Goal: Task Accomplishment & Management: Manage account settings

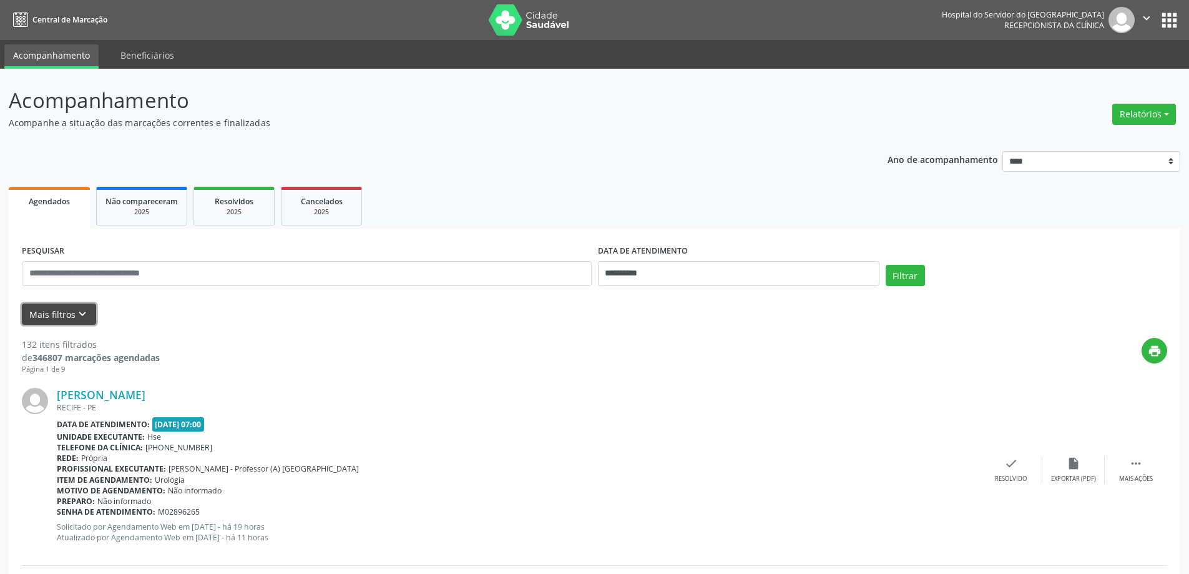
click at [68, 316] on button "Mais filtros keyboard_arrow_down" at bounding box center [59, 314] width 74 height 22
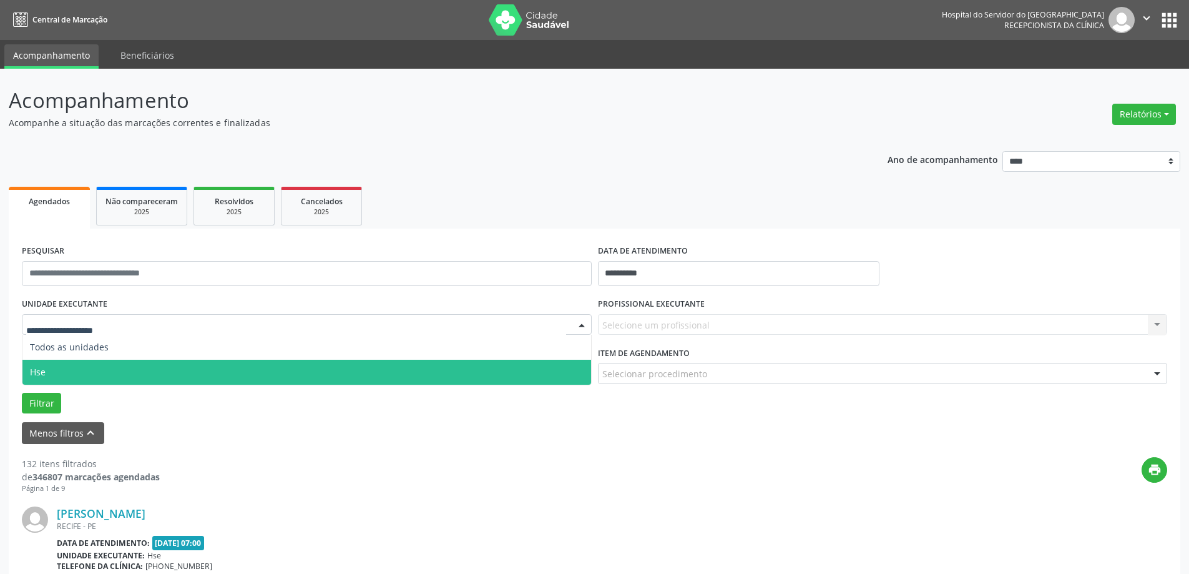
click at [116, 366] on span "Hse" at bounding box center [306, 372] width 569 height 25
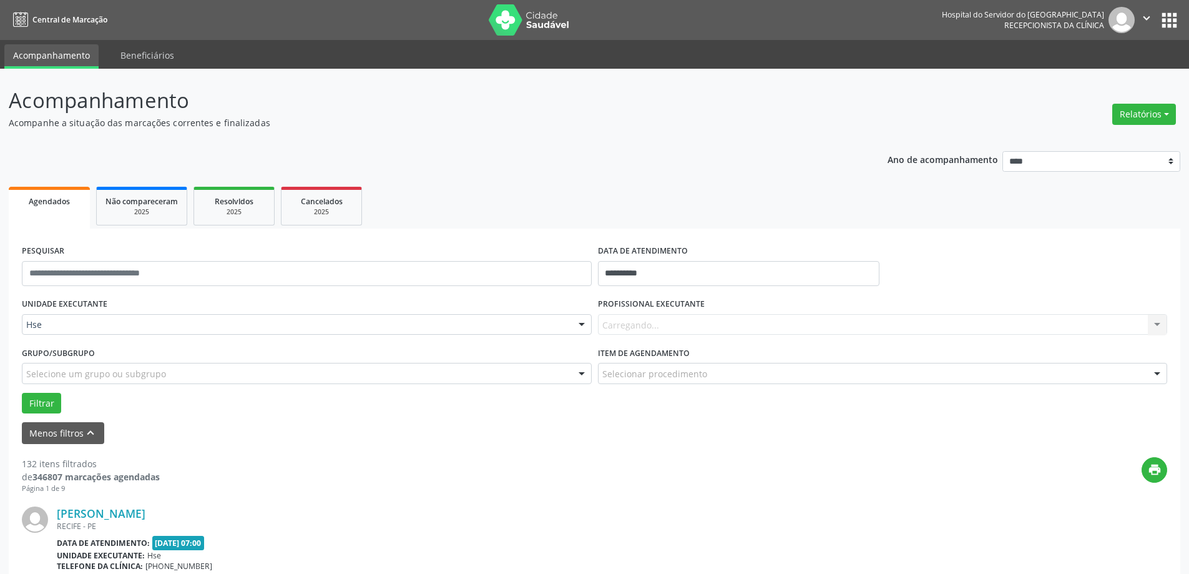
click at [629, 320] on div "Carregando... Nenhum resultado encontrado para: " " Não há nenhuma opção para s…" at bounding box center [883, 324] width 570 height 21
drag, startPoint x: 722, startPoint y: 323, endPoint x: 716, endPoint y: 325, distance: 6.5
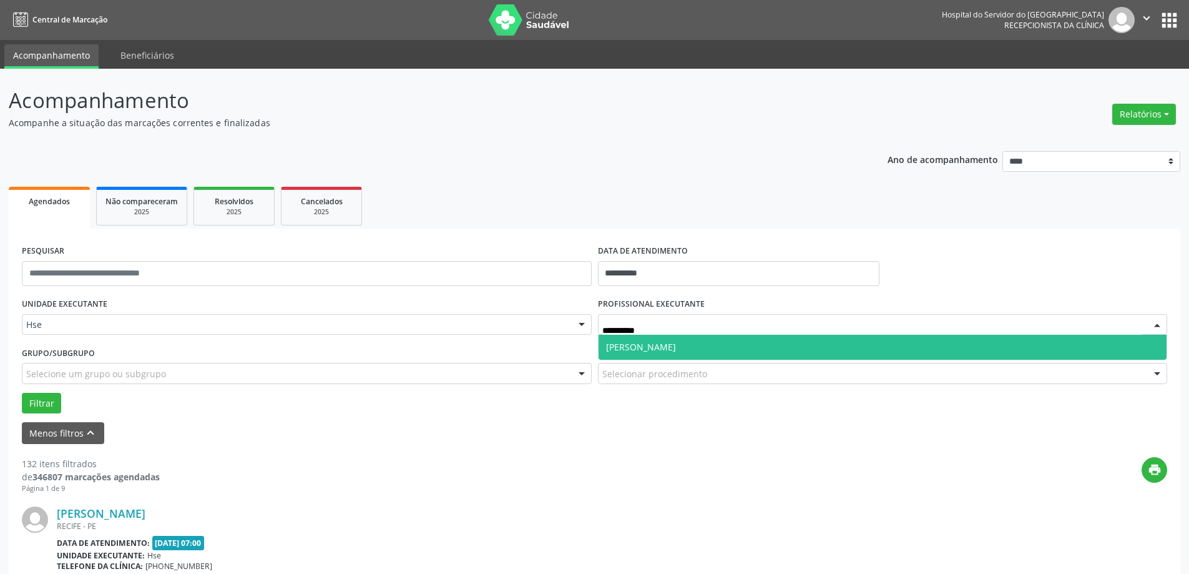
type input "**********"
click at [667, 345] on span "[PERSON_NAME]" at bounding box center [641, 347] width 70 height 12
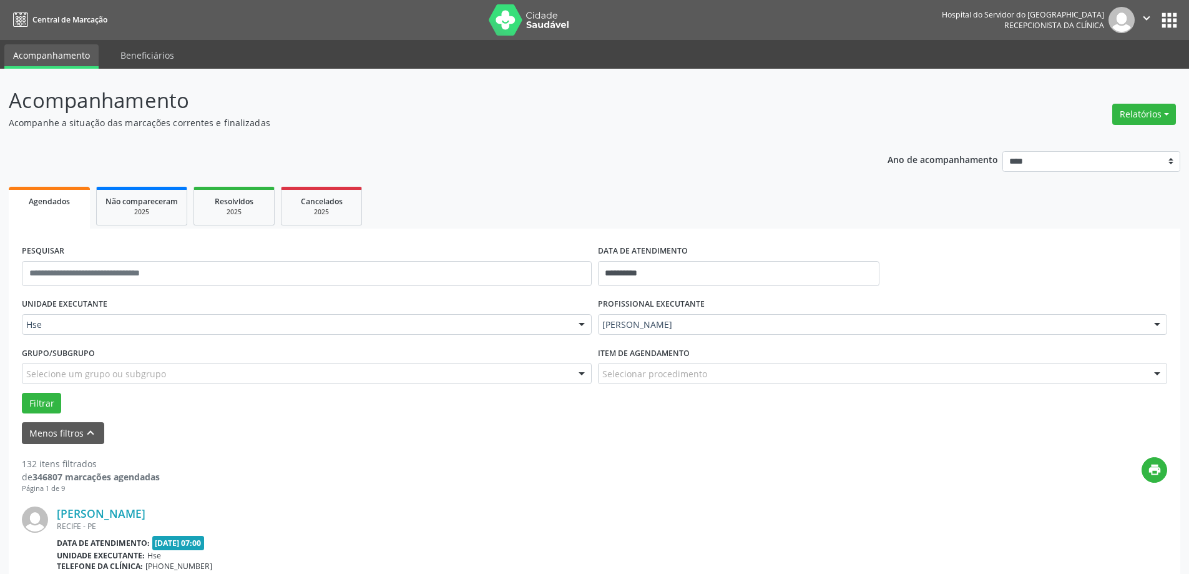
click at [644, 364] on div "Selecionar procedimento" at bounding box center [883, 373] width 570 height 21
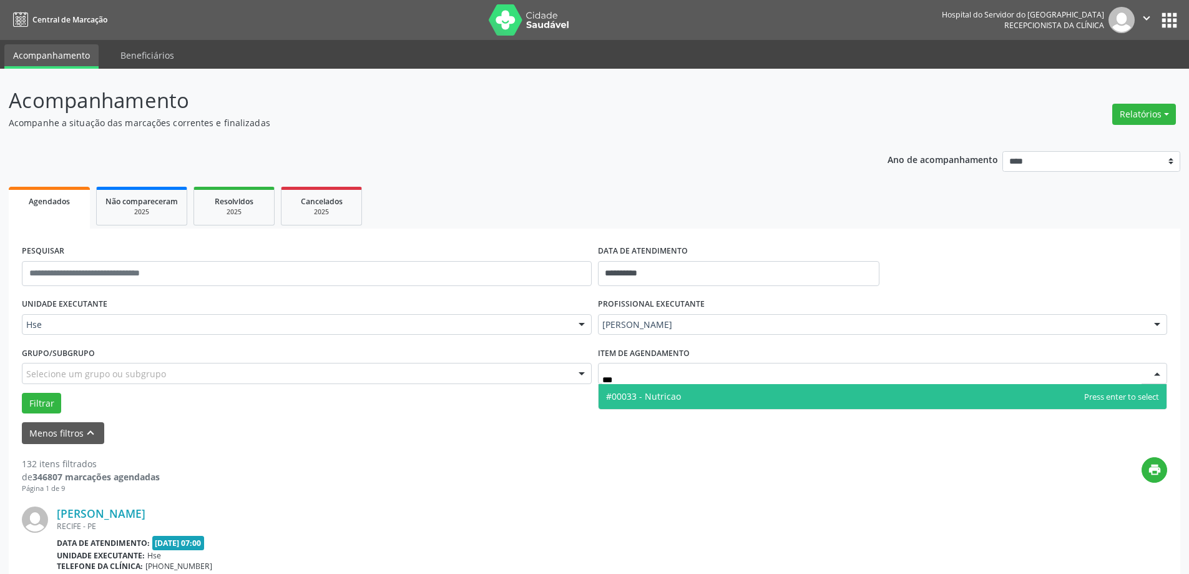
type input "****"
click at [660, 391] on span "#00033 - Nutricao" at bounding box center [643, 396] width 75 height 12
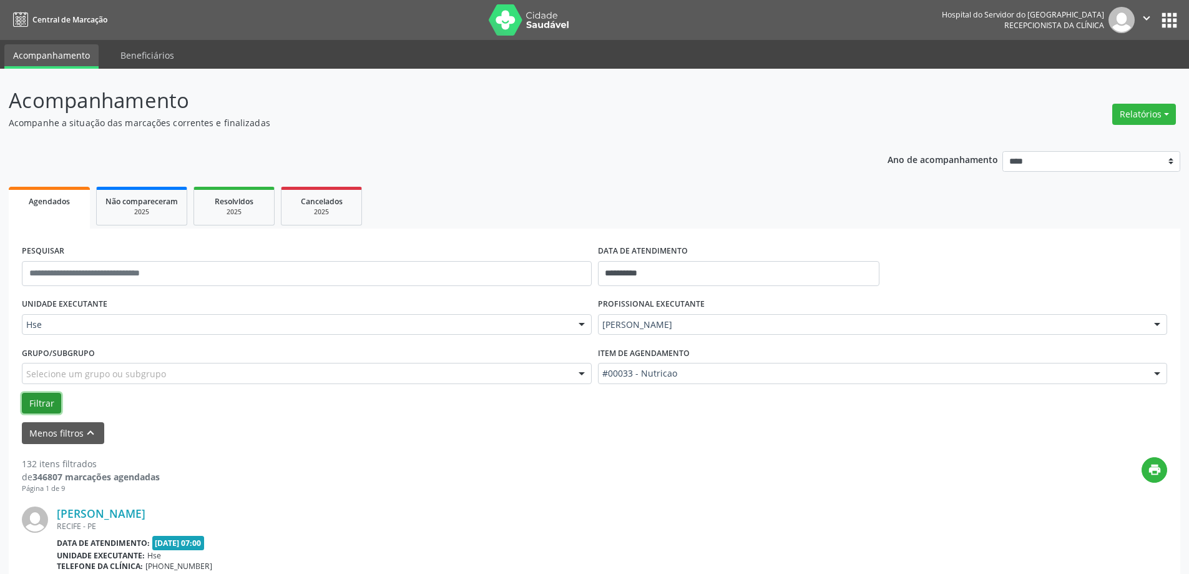
click at [49, 404] on button "Filtrar" at bounding box center [41, 403] width 39 height 21
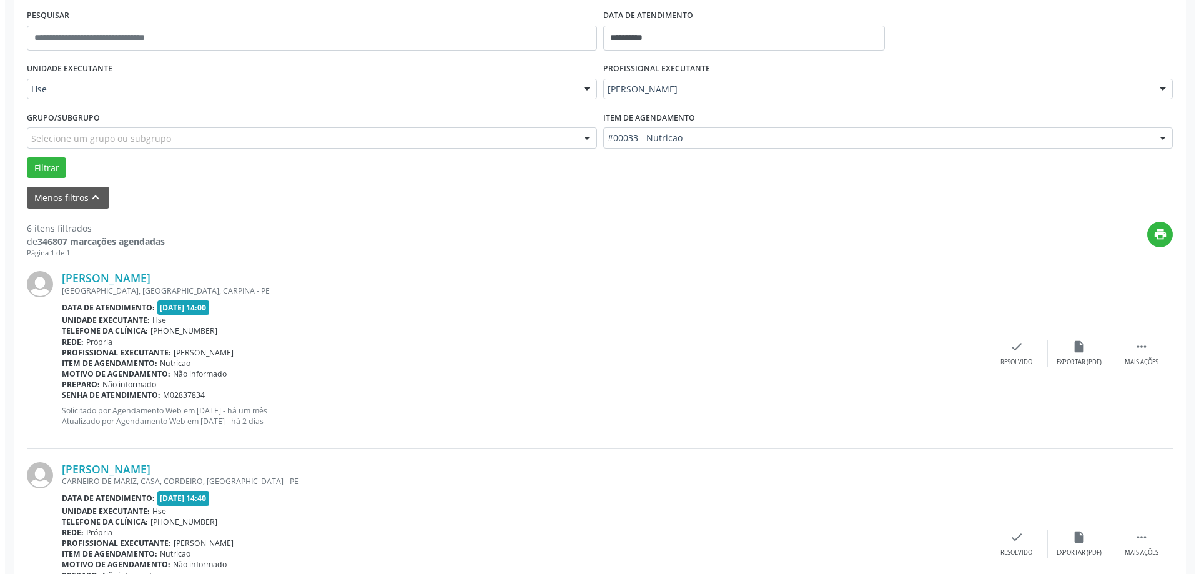
scroll to position [250, 0]
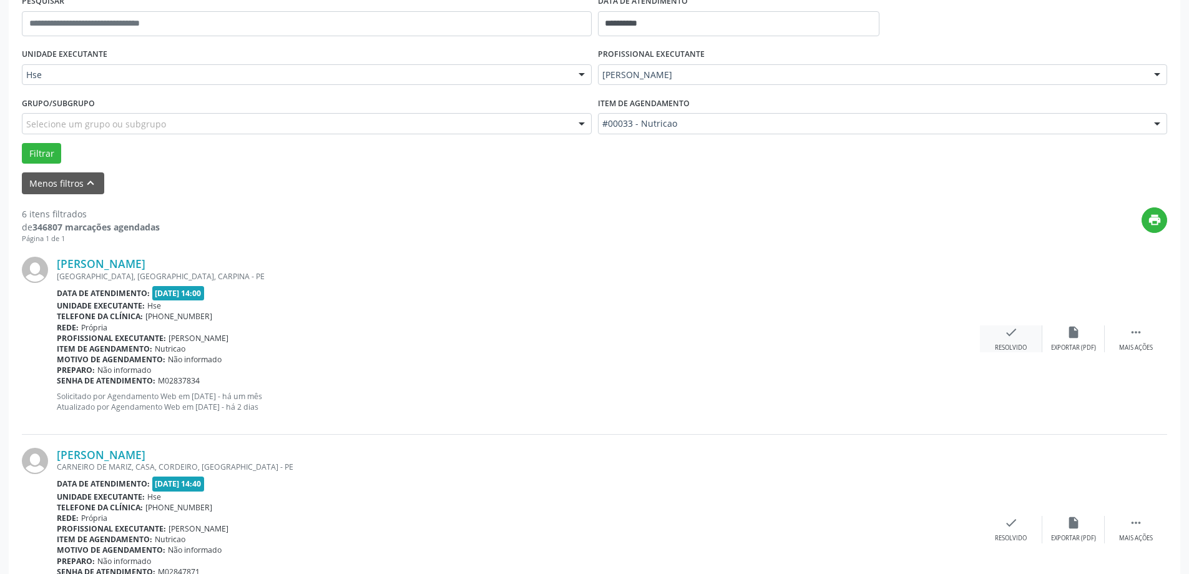
click at [1003, 335] on div "check Resolvido" at bounding box center [1011, 338] width 62 height 27
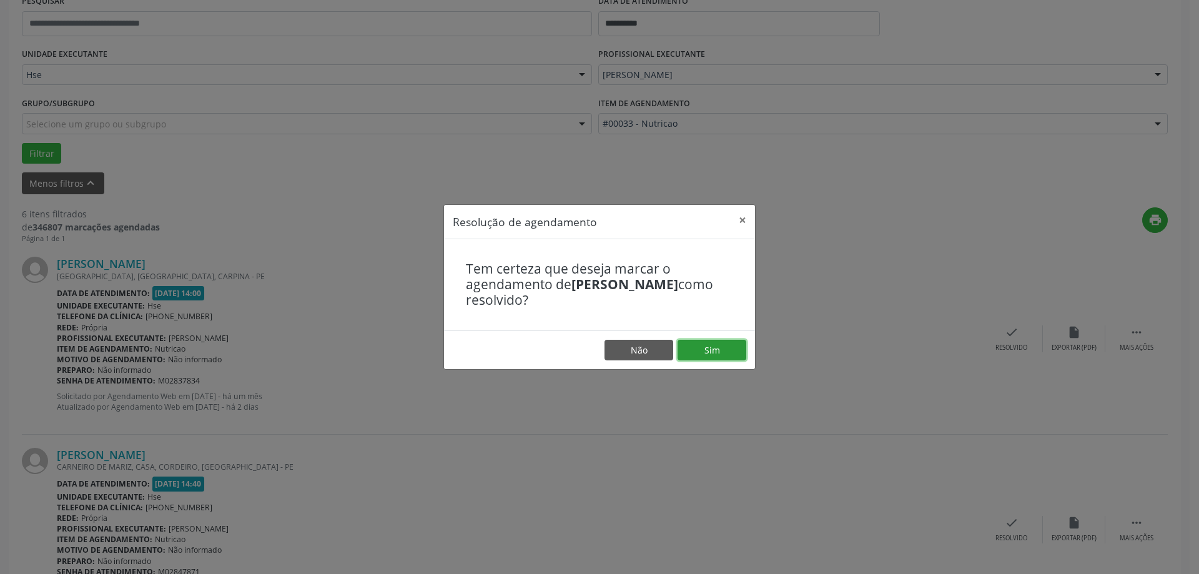
click at [700, 348] on button "Sim" at bounding box center [711, 350] width 69 height 21
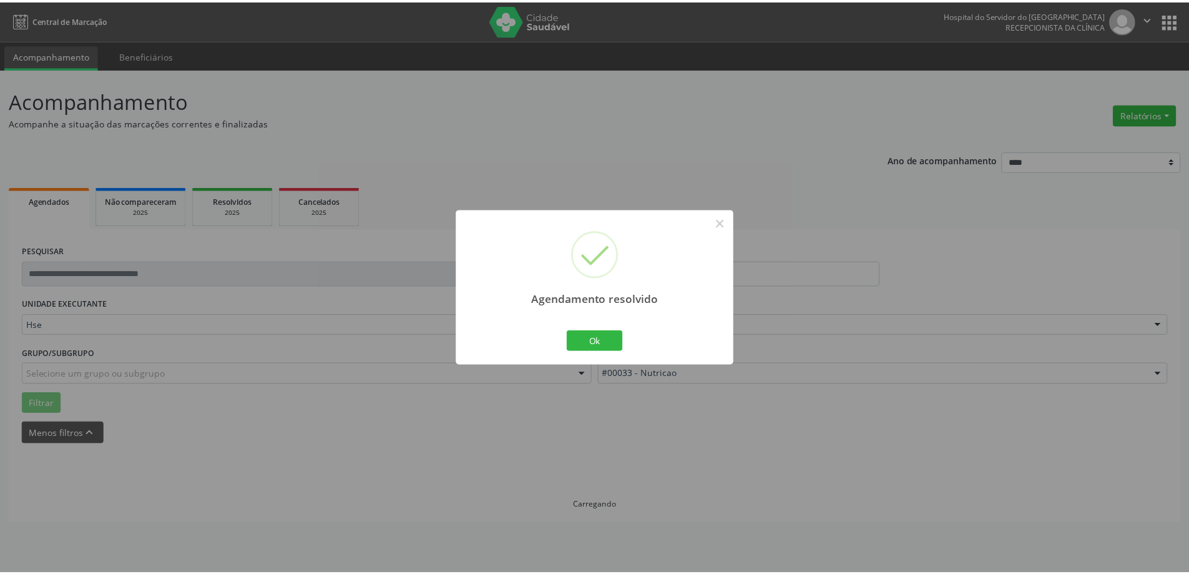
scroll to position [0, 0]
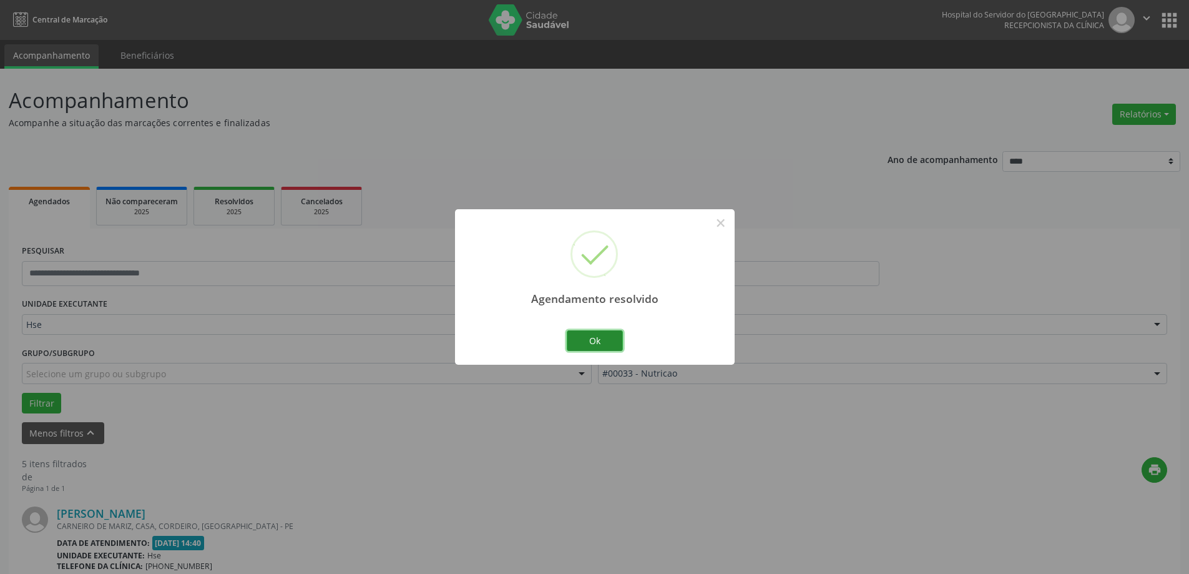
click at [600, 344] on button "Ok" at bounding box center [595, 340] width 56 height 21
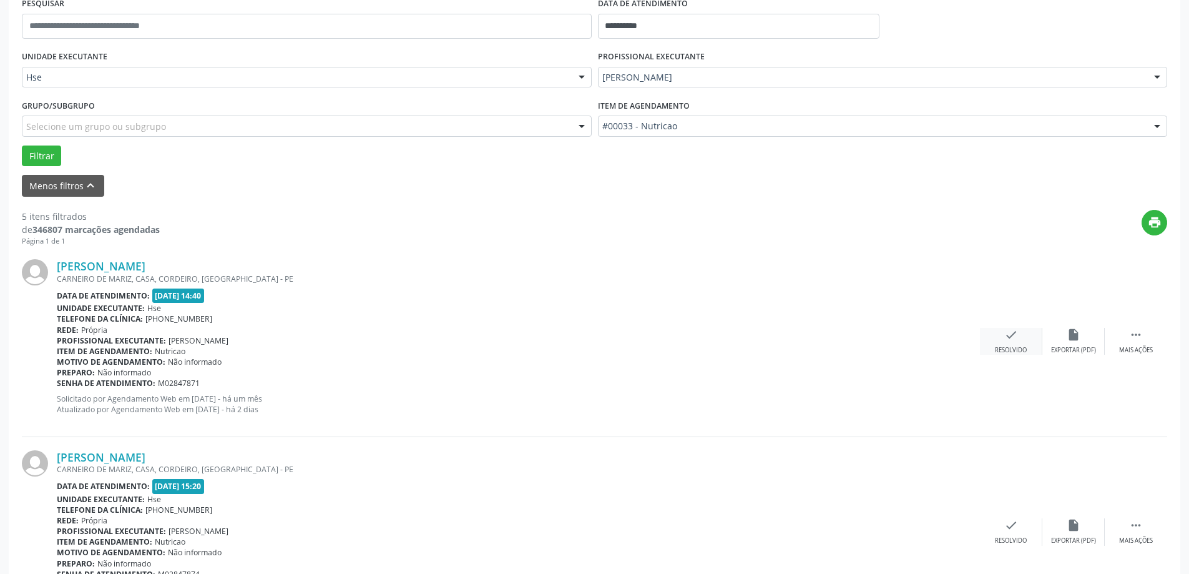
scroll to position [250, 0]
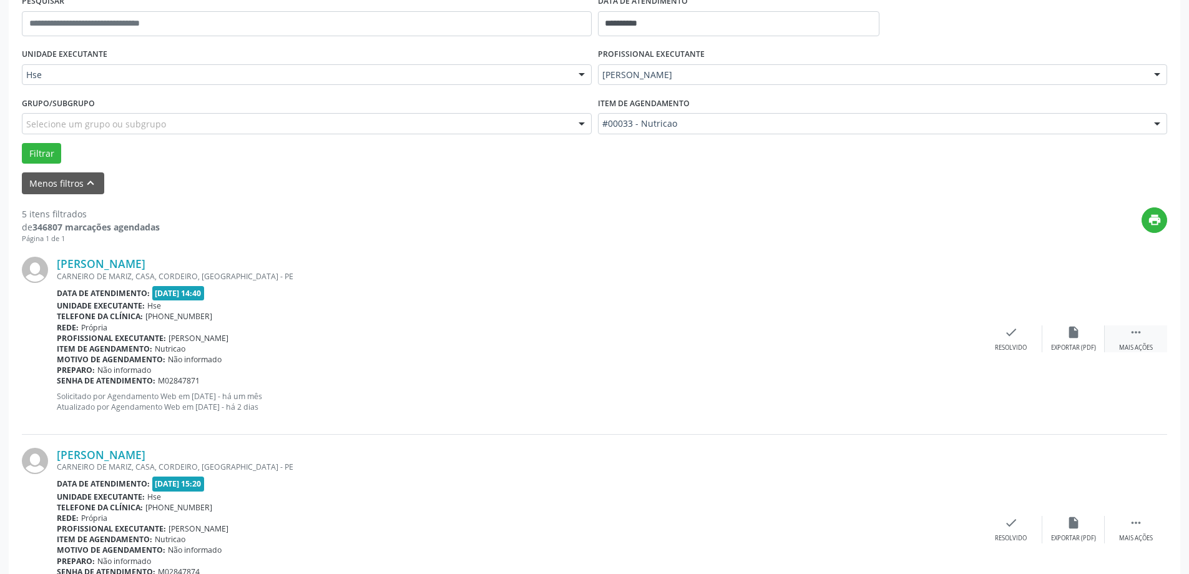
click at [1134, 336] on icon "" at bounding box center [1136, 332] width 14 height 14
click at [1070, 340] on div "alarm_off Não compareceu" at bounding box center [1074, 338] width 62 height 27
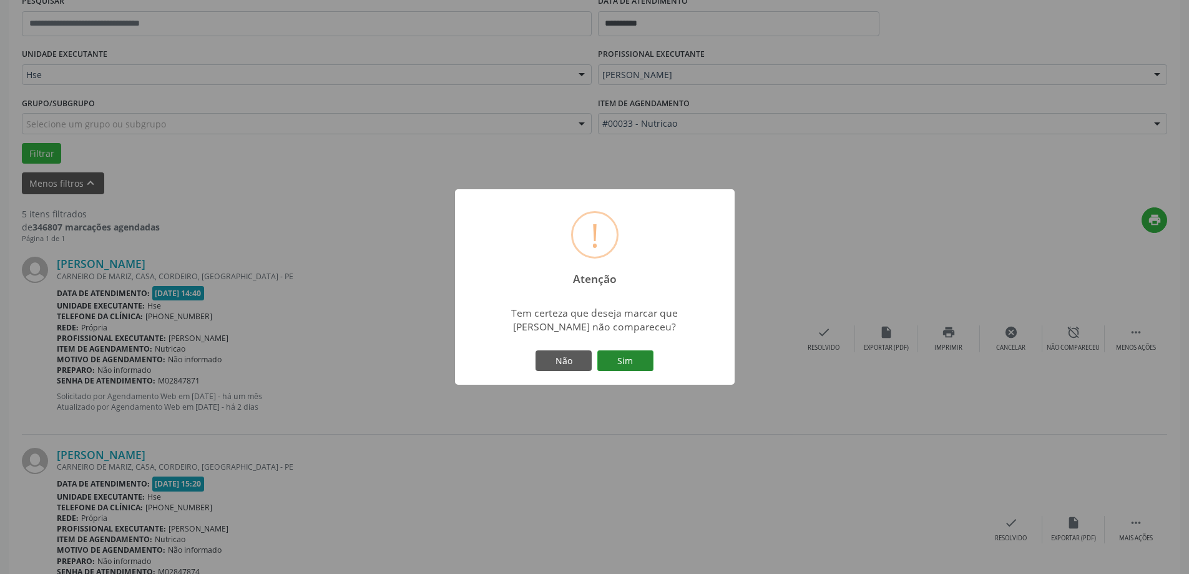
click at [634, 358] on button "Sim" at bounding box center [625, 360] width 56 height 21
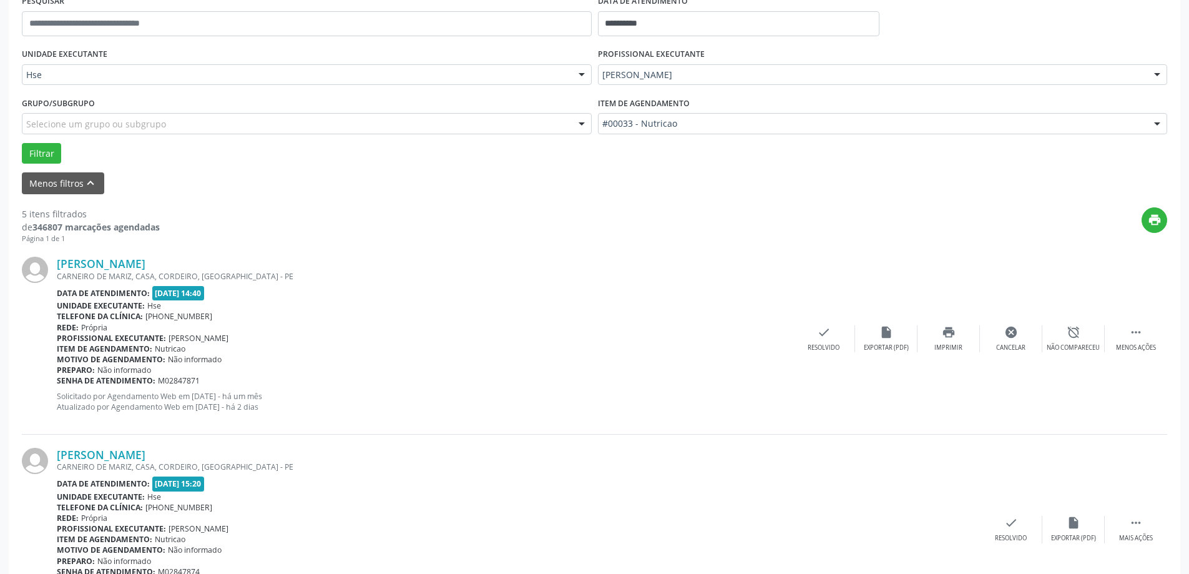
scroll to position [0, 0]
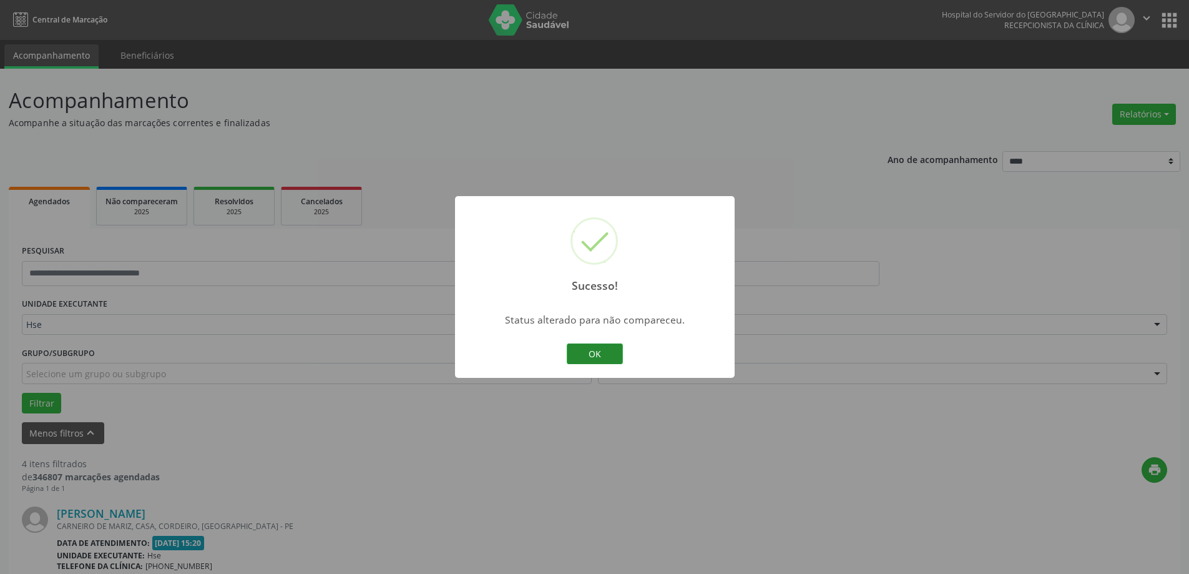
click at [588, 355] on button "OK" at bounding box center [595, 353] width 56 height 21
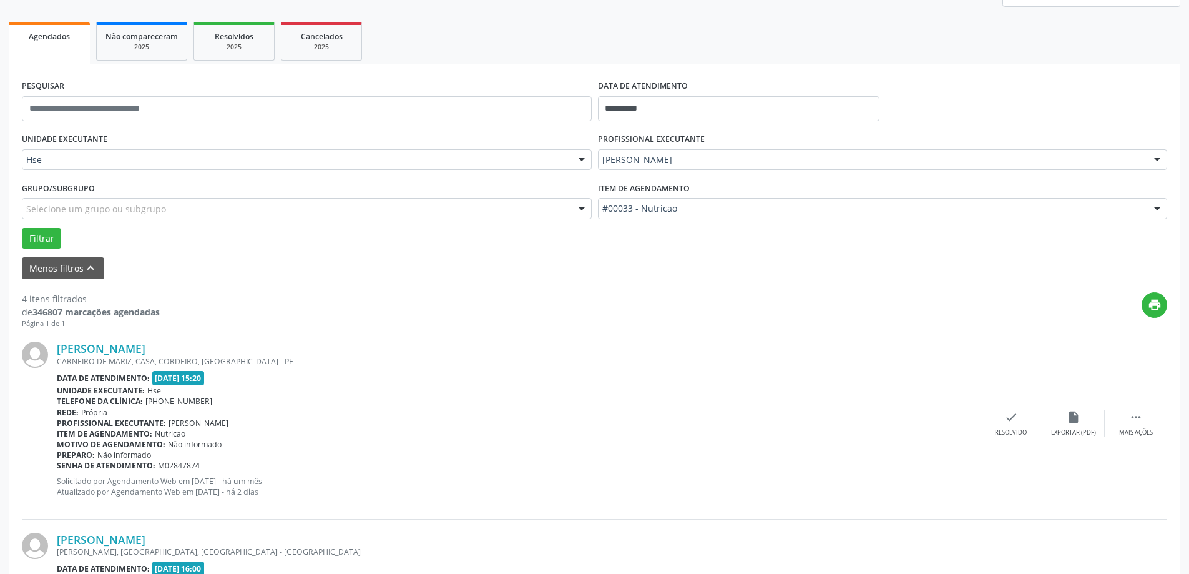
scroll to position [187, 0]
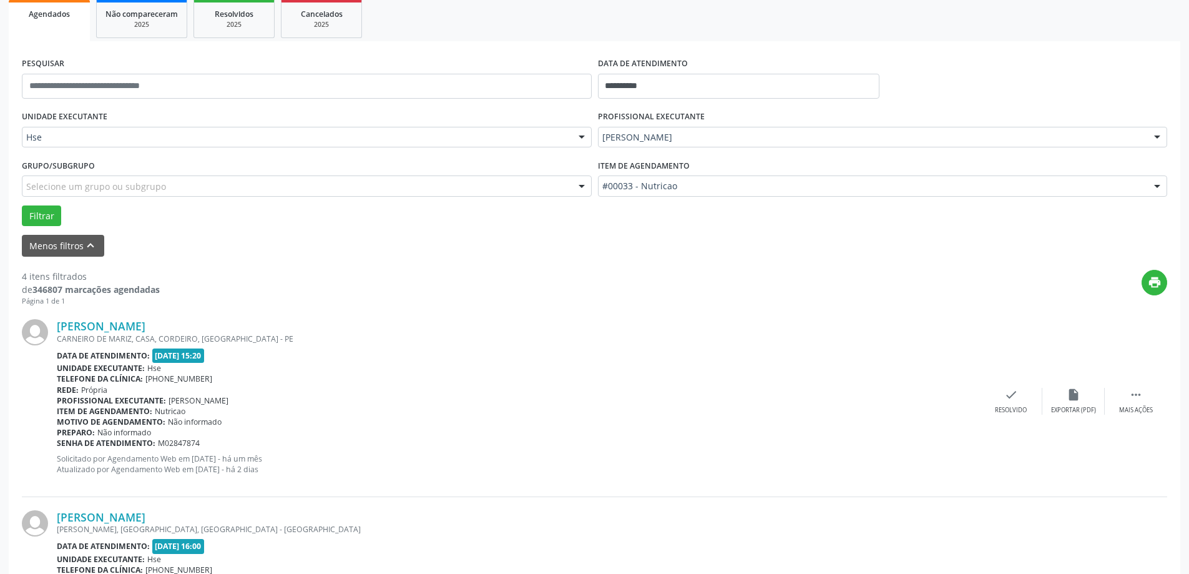
click at [1120, 386] on div "Denio Lucas da Costa Albuquerque CARNEIRO DE MARIZ, CASA, CORDEIRO, RECIFE - PE…" at bounding box center [595, 401] width 1146 height 190
click at [1141, 400] on icon "" at bounding box center [1136, 395] width 14 height 14
click at [1066, 398] on div "alarm_off Não compareceu" at bounding box center [1074, 401] width 62 height 27
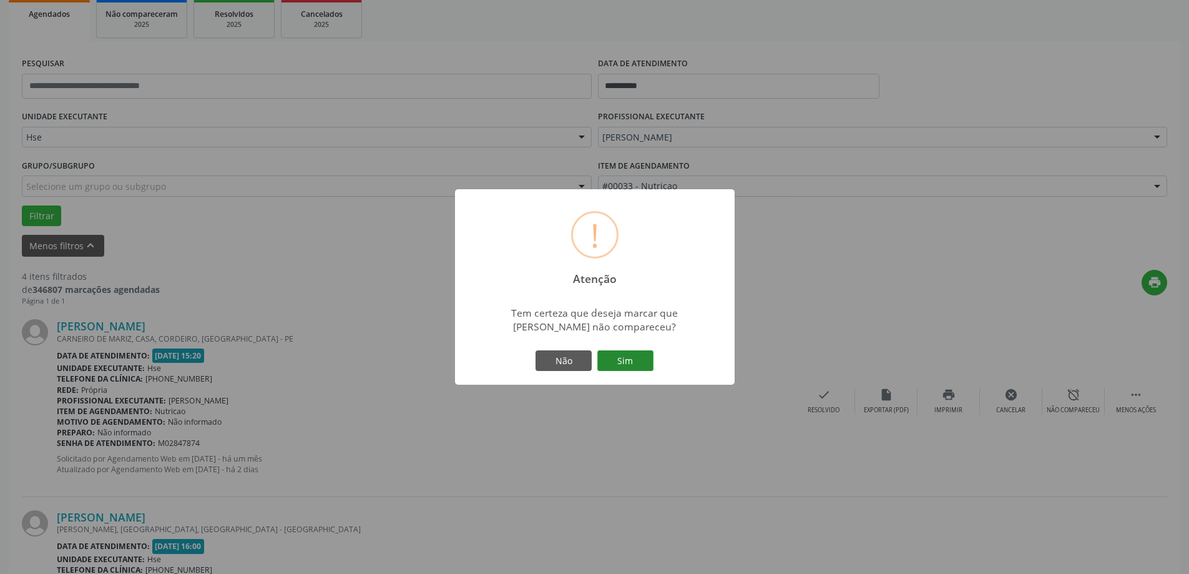
click at [631, 358] on button "Sim" at bounding box center [625, 360] width 56 height 21
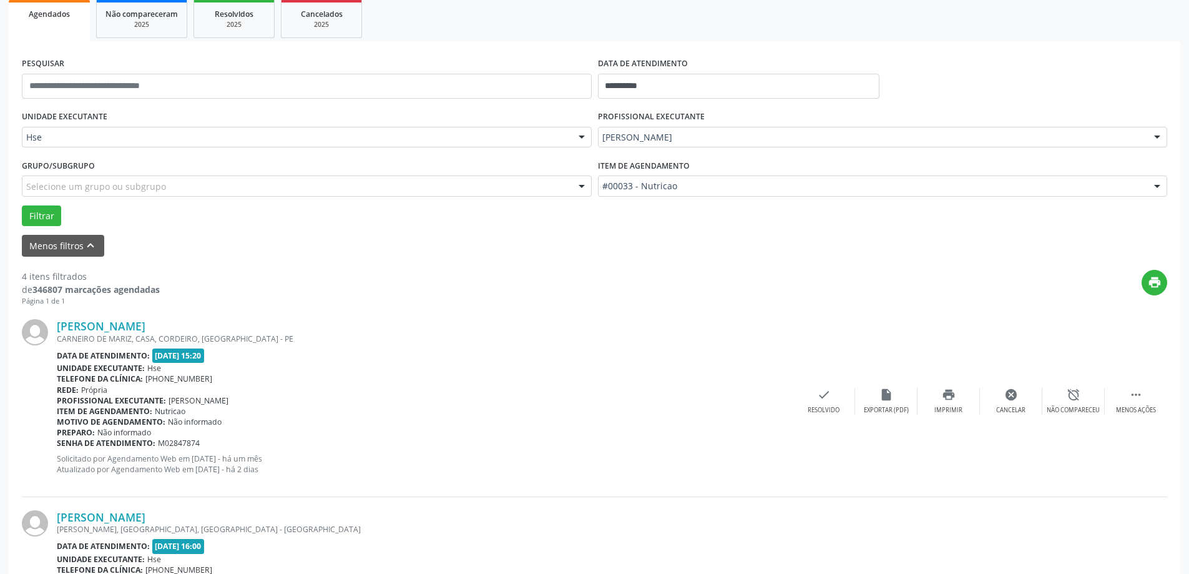
scroll to position [0, 0]
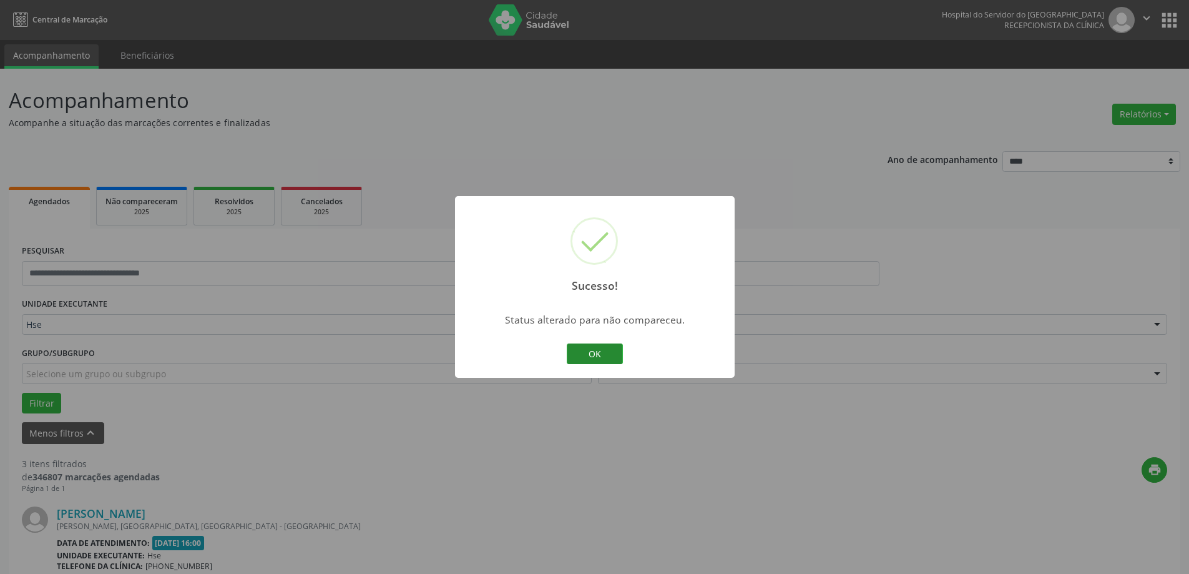
click at [578, 356] on button "OK" at bounding box center [595, 353] width 56 height 21
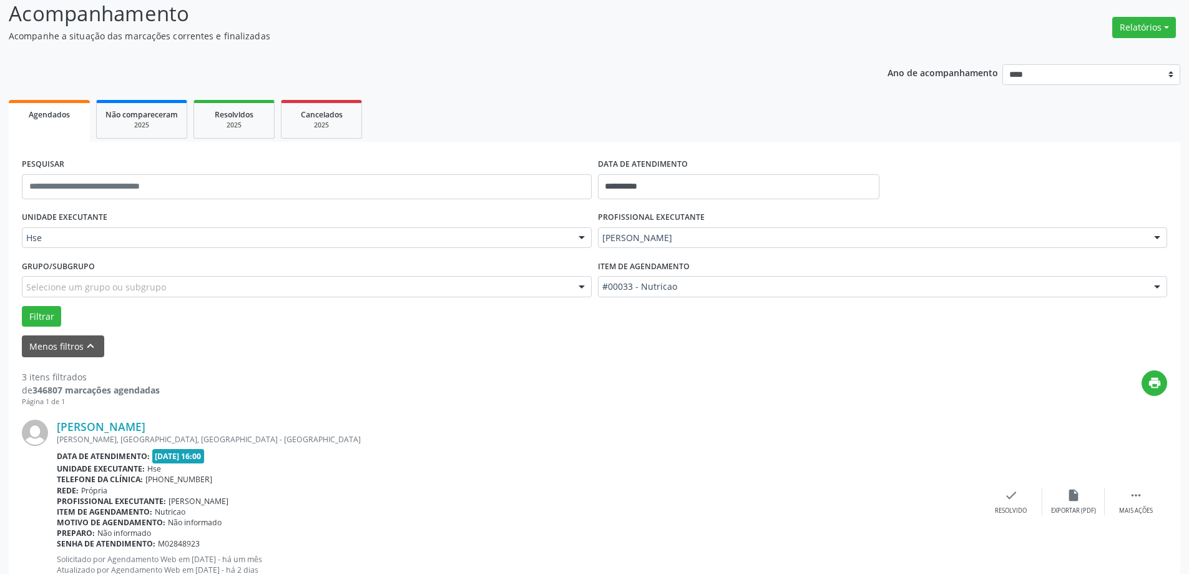
scroll to position [125, 0]
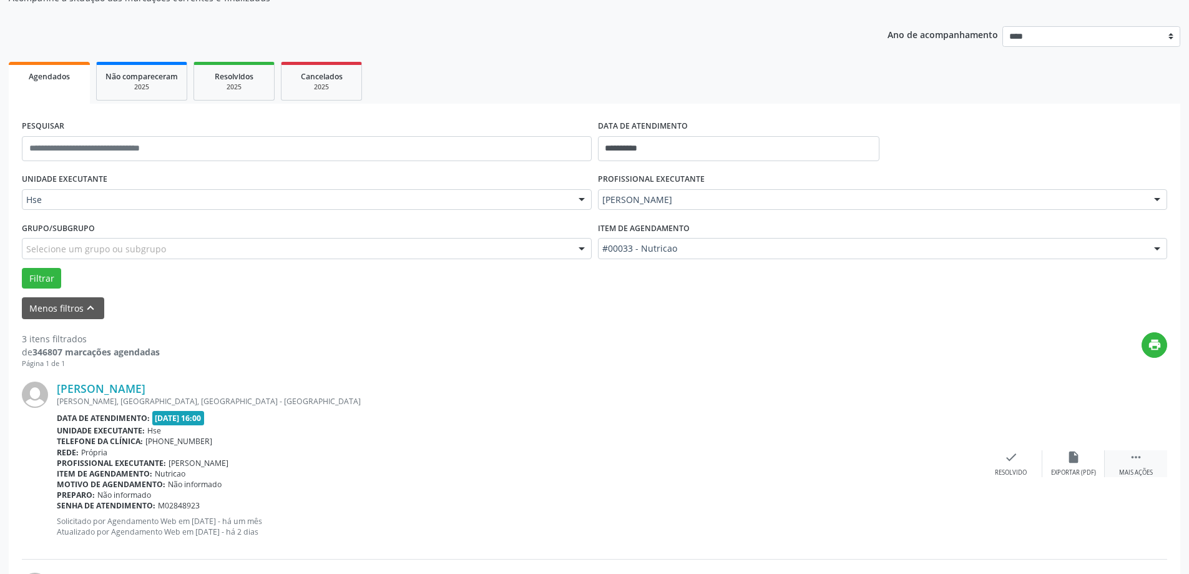
drag, startPoint x: 1130, startPoint y: 481, endPoint x: 1140, endPoint y: 464, distance: 19.6
click at [1130, 480] on div "Matias Barbosa dos Santos JOSE PAES DE BARROS, PINA, RECIFE - PE Data de atendi…" at bounding box center [595, 463] width 1146 height 190
click at [1140, 464] on icon "" at bounding box center [1136, 457] width 14 height 14
click at [1076, 461] on icon "alarm_off" at bounding box center [1074, 457] width 14 height 14
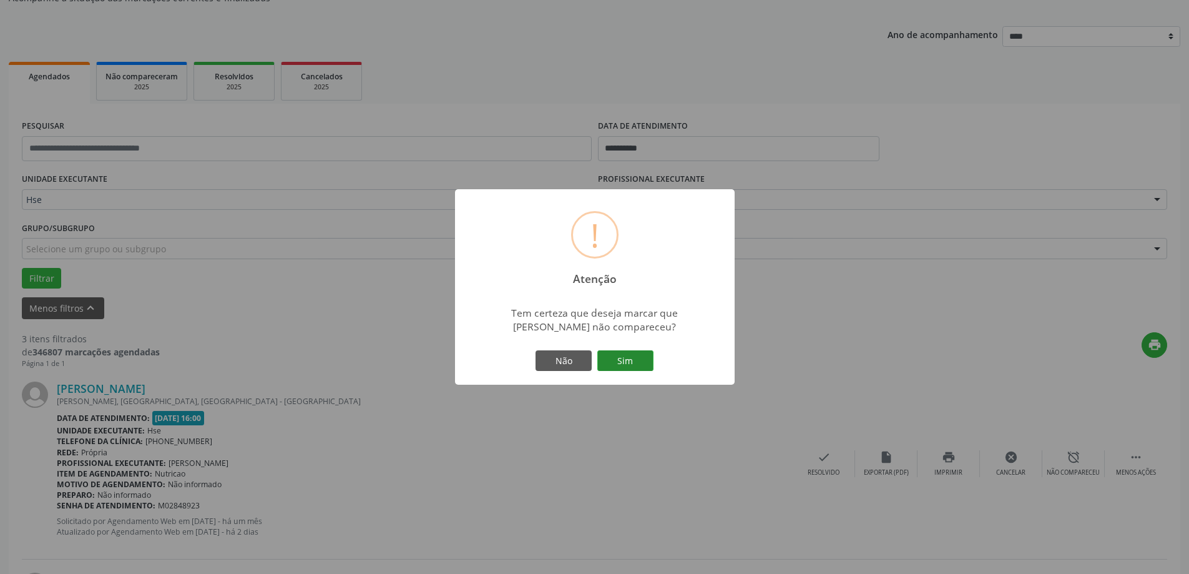
click at [622, 353] on button "Sim" at bounding box center [625, 360] width 56 height 21
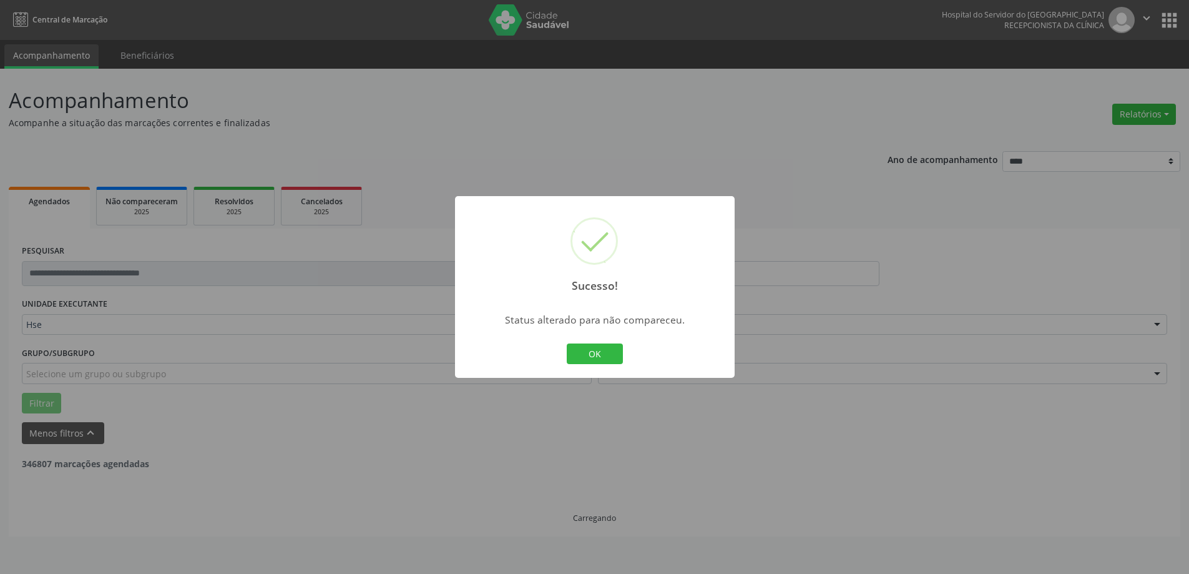
scroll to position [0, 0]
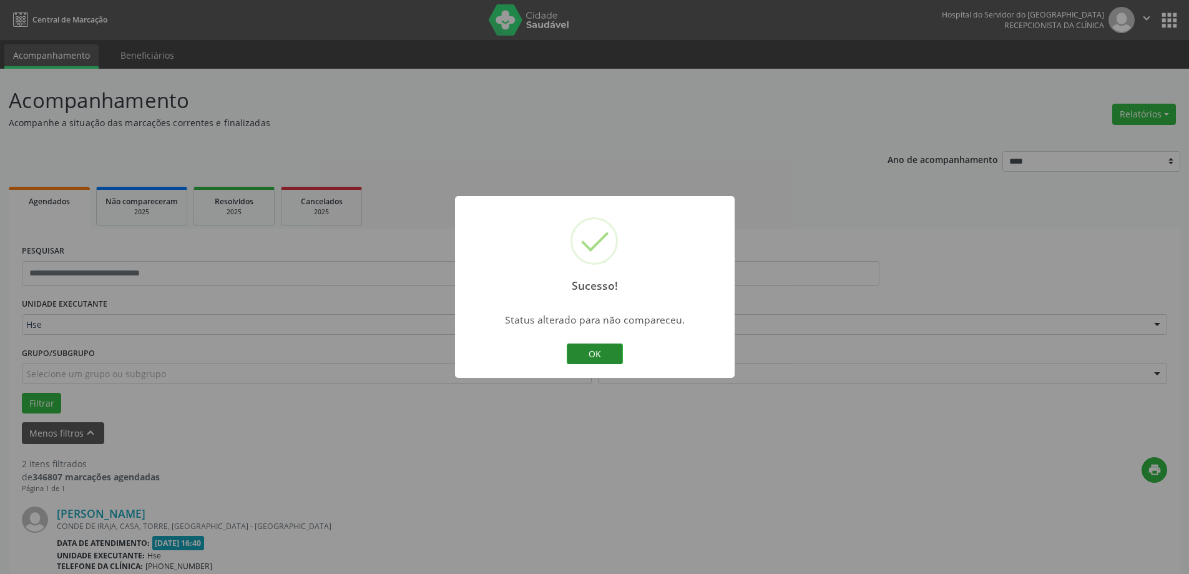
click at [596, 354] on button "OK" at bounding box center [595, 353] width 56 height 21
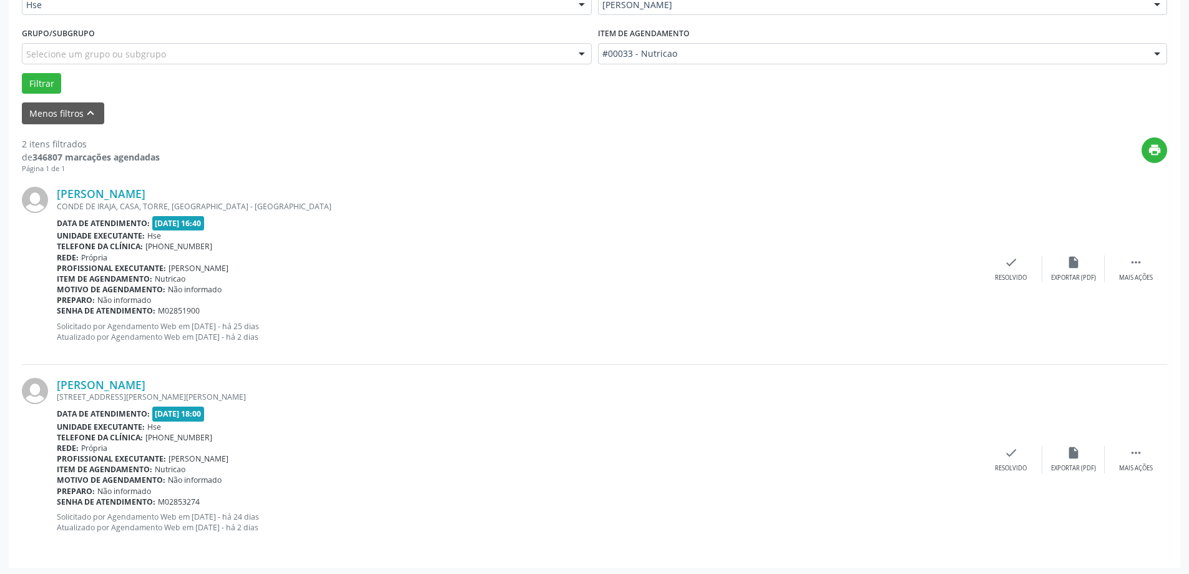
scroll to position [322, 0]
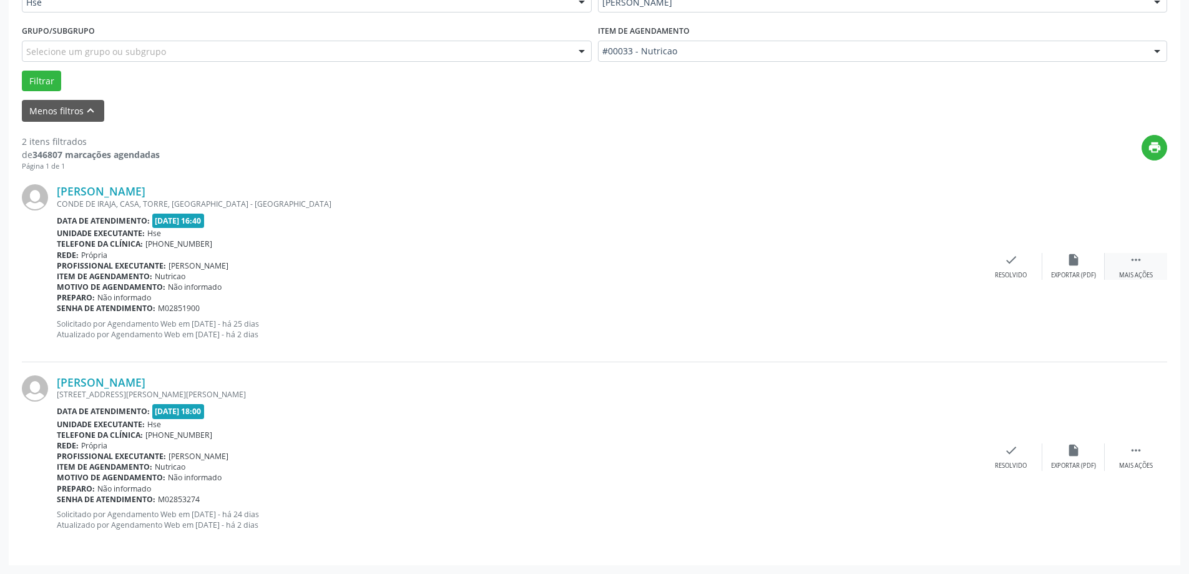
click at [1133, 262] on icon "" at bounding box center [1136, 260] width 14 height 14
click at [1083, 270] on div "alarm_off Não compareceu" at bounding box center [1074, 266] width 62 height 27
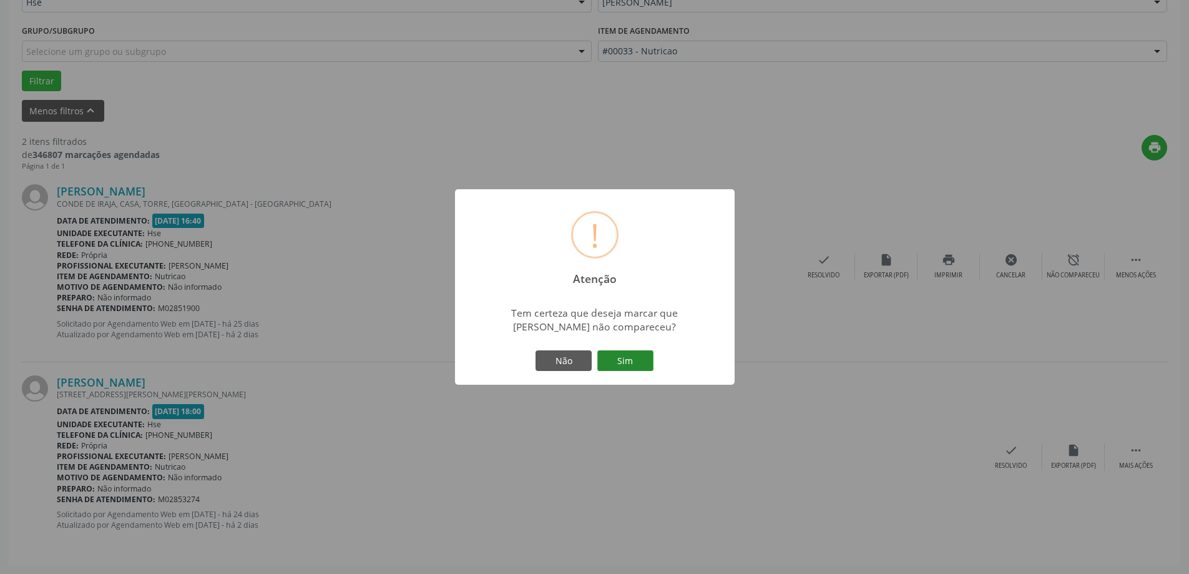
click at [642, 366] on button "Sim" at bounding box center [625, 360] width 56 height 21
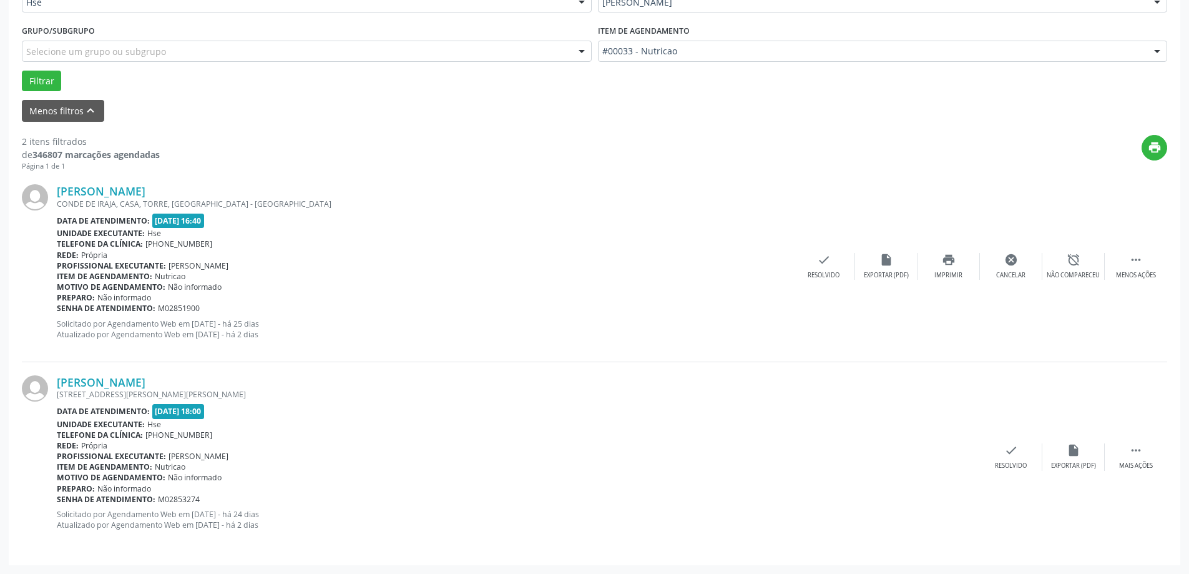
scroll to position [0, 0]
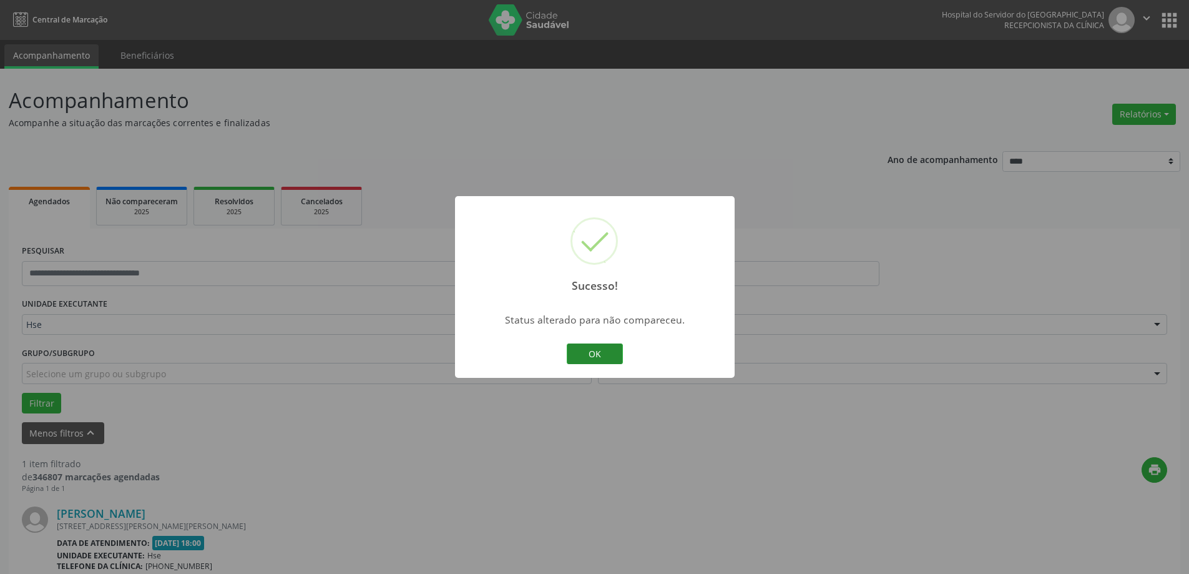
click at [583, 350] on button "OK" at bounding box center [595, 353] width 56 height 21
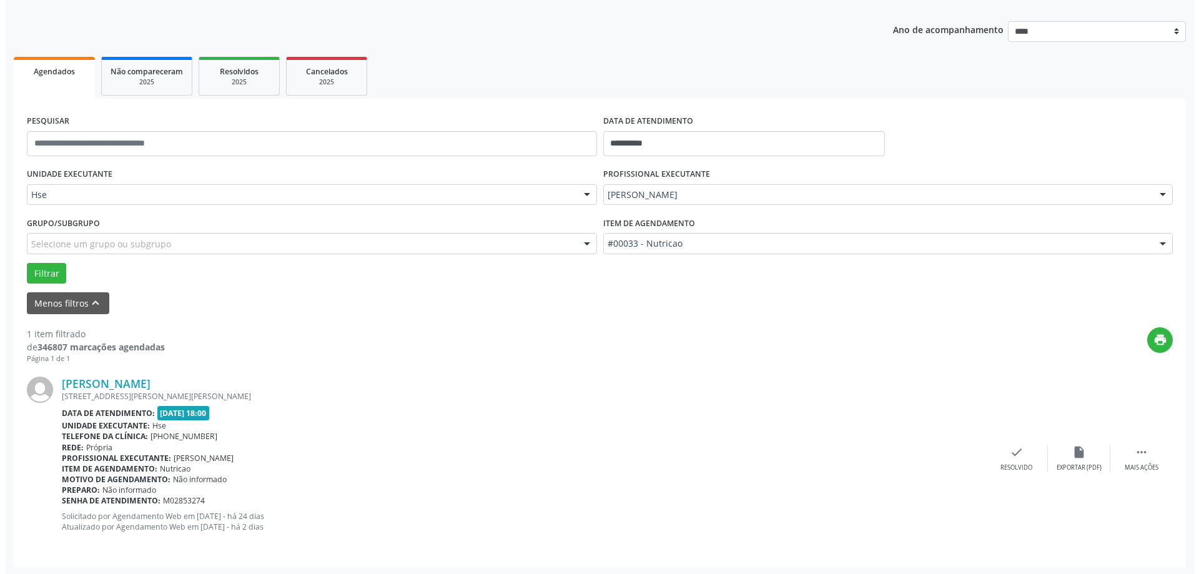
scroll to position [132, 0]
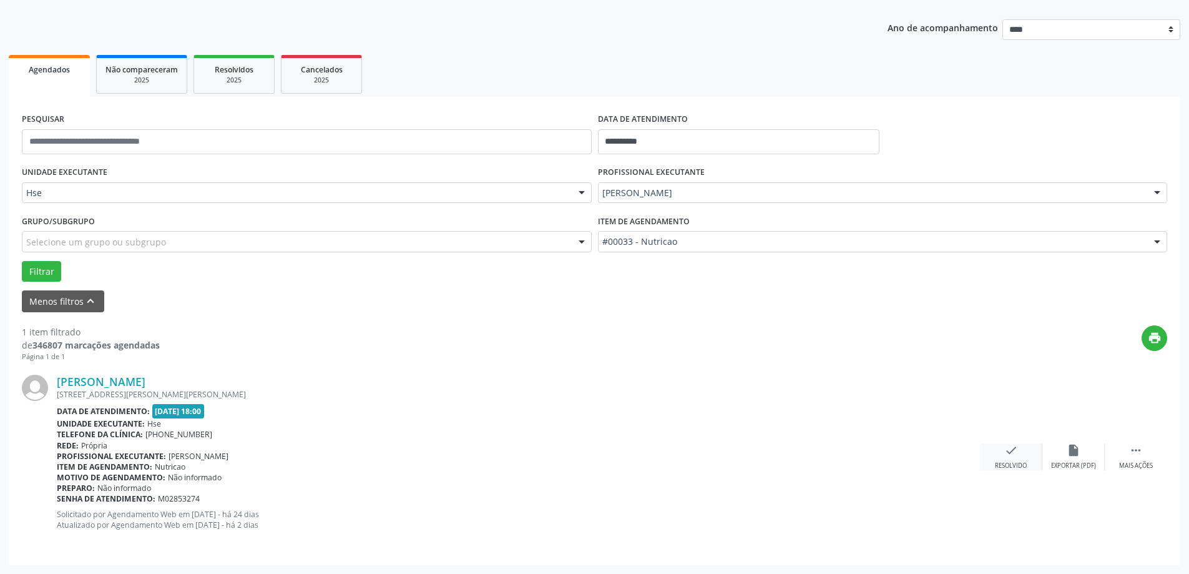
click at [1015, 459] on div "check Resolvido" at bounding box center [1011, 456] width 62 height 27
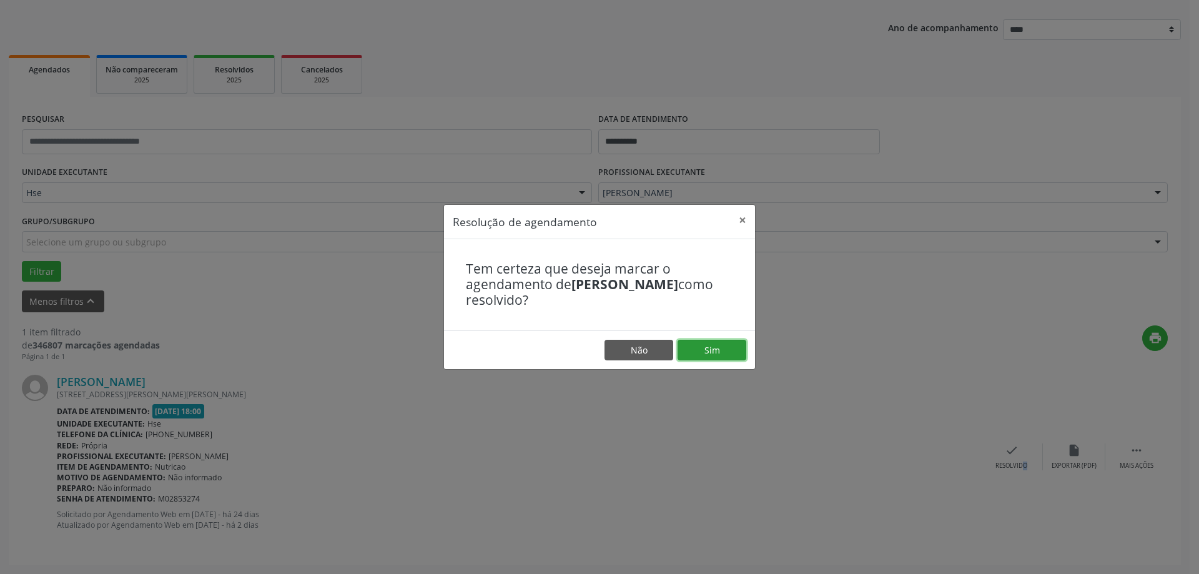
click at [737, 355] on button "Sim" at bounding box center [711, 350] width 69 height 21
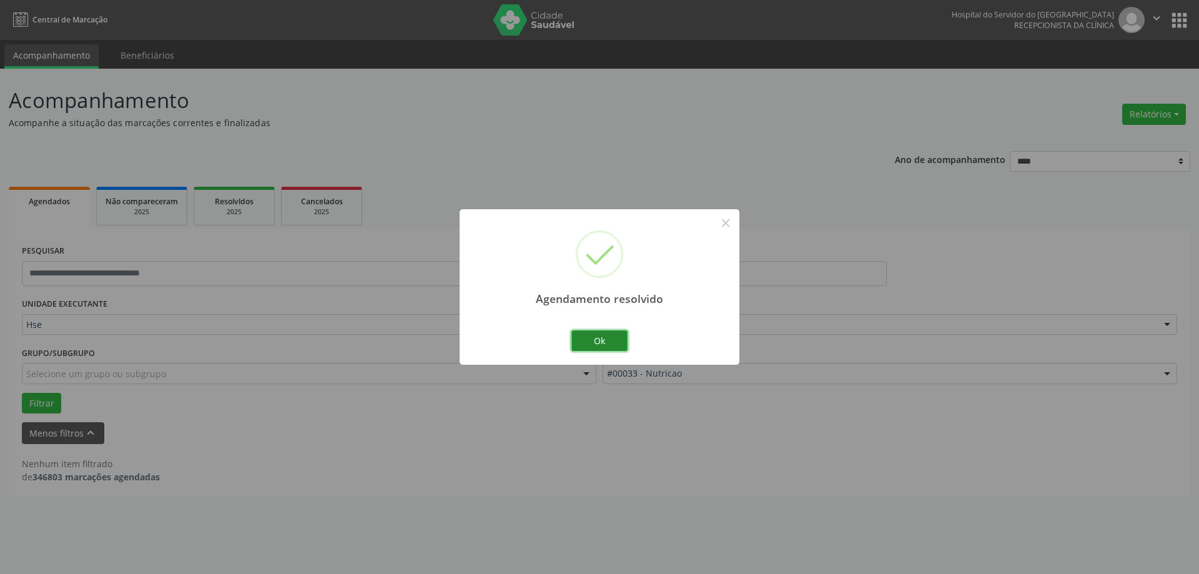
click at [606, 347] on button "Ok" at bounding box center [599, 340] width 56 height 21
